Goal: Communication & Community: Answer question/provide support

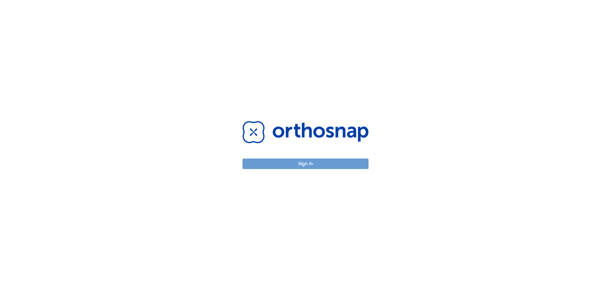
click at [308, 163] on button "Sign in" at bounding box center [306, 163] width 126 height 11
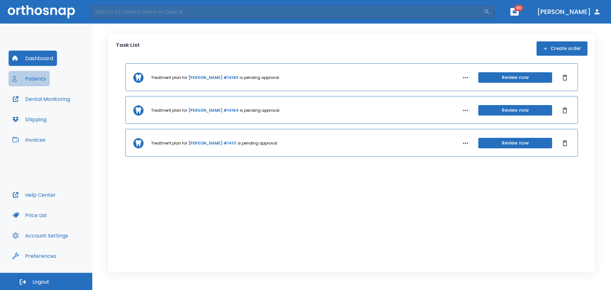
click at [40, 79] on button "Patients" at bounding box center [29, 78] width 41 height 15
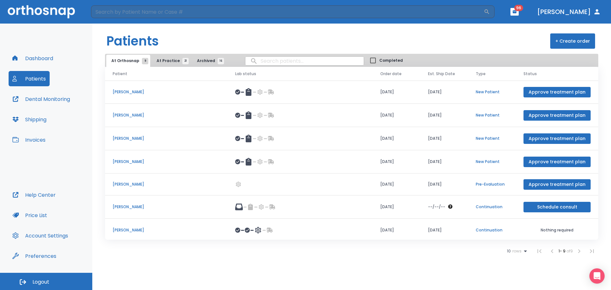
click at [166, 61] on span "At Practice 21" at bounding box center [171, 61] width 29 height 6
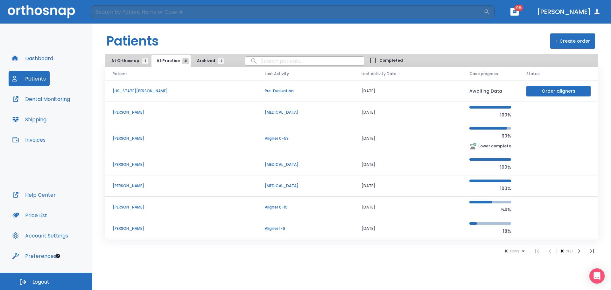
click at [266, 63] on input "search" at bounding box center [304, 61] width 118 height 12
click at [125, 139] on p "Tanya Theriault" at bounding box center [181, 139] width 137 height 6
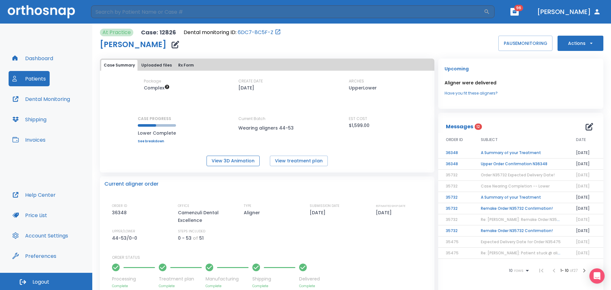
click at [242, 163] on button "View 3D Animation" at bounding box center [233, 161] width 53 height 11
click at [51, 97] on button "Dental Monitoring" at bounding box center [41, 98] width 65 height 15
click at [526, 162] on td "Upper Order Confirmation N36348" at bounding box center [520, 163] width 95 height 11
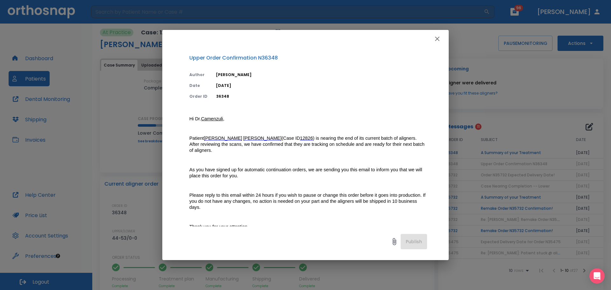
click at [439, 39] on icon "button" at bounding box center [437, 39] width 8 height 8
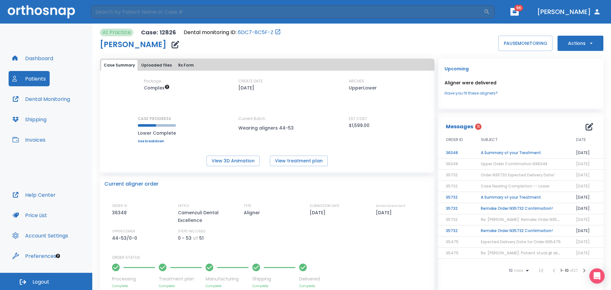
click at [528, 151] on td "A Summary of your Treatment" at bounding box center [520, 152] width 95 height 11
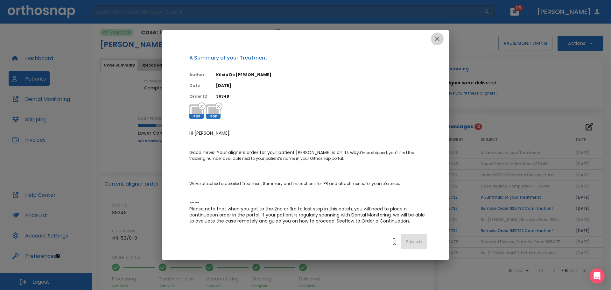
click at [440, 38] on icon "button" at bounding box center [437, 39] width 8 height 8
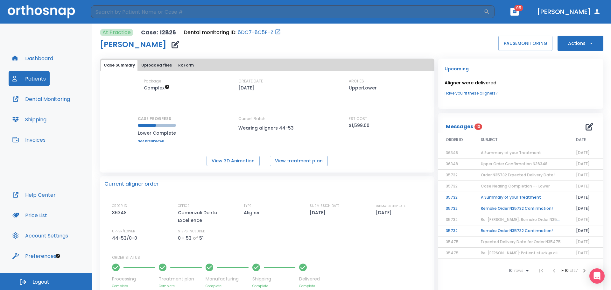
click at [586, 127] on icon "button" at bounding box center [590, 127] width 8 height 8
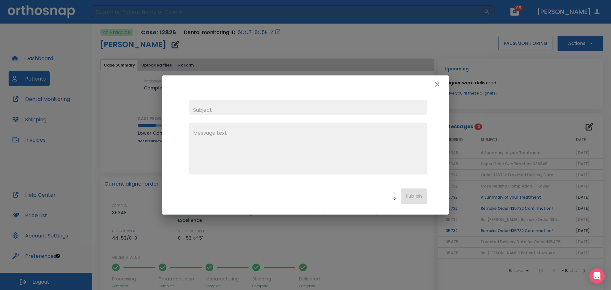
click at [219, 105] on input "text" at bounding box center [308, 107] width 238 height 15
type input "spare lower step 43"
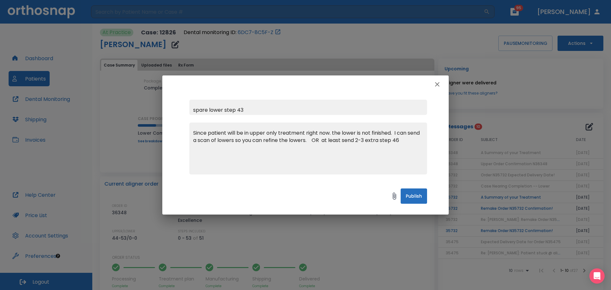
drag, startPoint x: 397, startPoint y: 138, endPoint x: 386, endPoint y: 182, distance: 45.2
click at [397, 138] on textarea "Since patient will be in upper only treatment right now. the lower is not finis…" at bounding box center [308, 151] width 230 height 44
click at [409, 139] on textarea "Since patient will be in upper only treatment right now. the lower is not finis…" at bounding box center [308, 151] width 230 height 44
drag, startPoint x: 338, startPoint y: 155, endPoint x: 342, endPoint y: 186, distance: 30.4
click at [339, 157] on textarea "Since patient will be in upper only treatment right now. the lower is not finis…" at bounding box center [308, 151] width 230 height 44
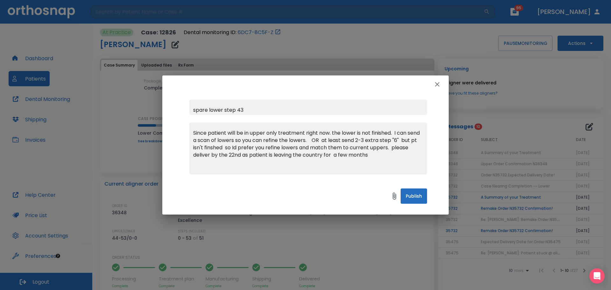
type textarea "Since patient will be in upper only treatment right now. the lower is not finis…"
click at [414, 196] on button "Publish" at bounding box center [414, 195] width 26 height 15
